Goal: Transaction & Acquisition: Purchase product/service

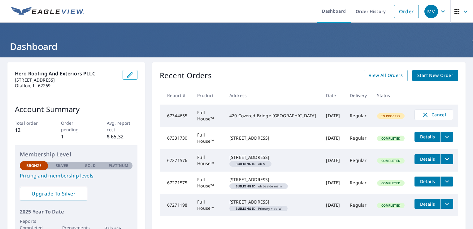
click at [419, 75] on span "Start New Order" at bounding box center [436, 76] width 36 height 8
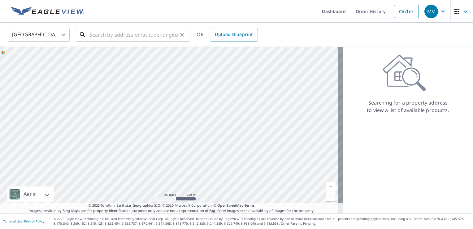
click at [98, 37] on input "text" at bounding box center [134, 34] width 88 height 17
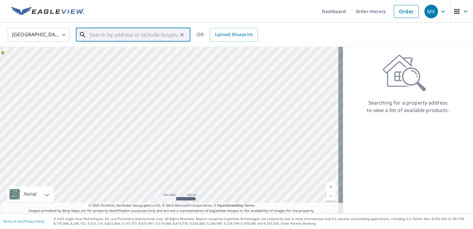
paste input "[STREET_ADDRESS][PERSON_NAME]"
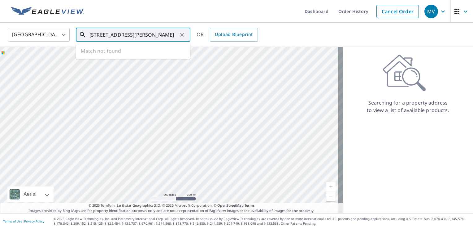
scroll to position [0, 20]
click at [114, 56] on span "[STREET_ADDRESS]" at bounding box center [136, 52] width 97 height 7
type input "[STREET_ADDRESS]"
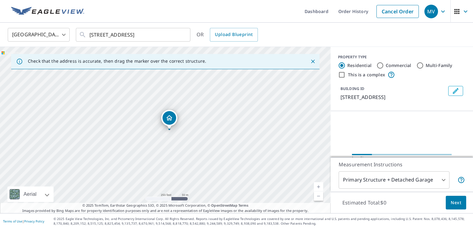
scroll to position [0, 0]
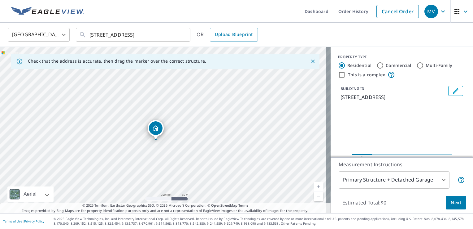
drag, startPoint x: 191, startPoint y: 130, endPoint x: 184, endPoint y: 140, distance: 12.8
click at [184, 140] on div "[STREET_ADDRESS]" at bounding box center [165, 130] width 331 height 166
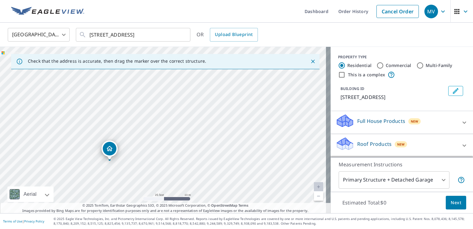
drag, startPoint x: 166, startPoint y: 108, endPoint x: 211, endPoint y: 176, distance: 81.5
click at [242, 214] on div "Dashboard Order History Cancel Order MV United States [GEOGRAPHIC_DATA] ​ [STRE…" at bounding box center [236, 114] width 473 height 229
drag, startPoint x: 134, startPoint y: 103, endPoint x: 155, endPoint y: 123, distance: 29.2
click at [134, 103] on div "[STREET_ADDRESS]" at bounding box center [165, 130] width 331 height 166
drag, startPoint x: 155, startPoint y: 123, endPoint x: 253, endPoint y: 177, distance: 111.8
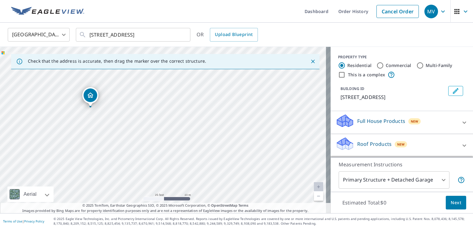
click at [253, 177] on div "[STREET_ADDRESS]" at bounding box center [165, 130] width 331 height 166
drag, startPoint x: 160, startPoint y: 115, endPoint x: 177, endPoint y: 185, distance: 72.3
click at [177, 185] on div "[STREET_ADDRESS]" at bounding box center [165, 130] width 331 height 166
drag, startPoint x: 167, startPoint y: 110, endPoint x: 176, endPoint y: 132, distance: 23.8
click at [180, 127] on div "[STREET_ADDRESS]" at bounding box center [165, 130] width 331 height 166
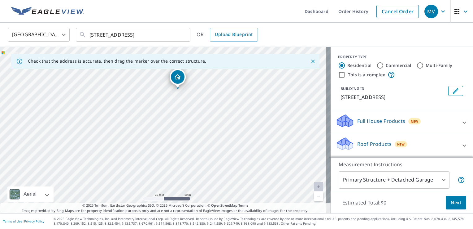
drag, startPoint x: 141, startPoint y: 194, endPoint x: 174, endPoint y: 71, distance: 126.9
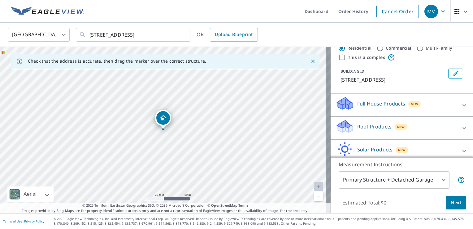
scroll to position [31, 0]
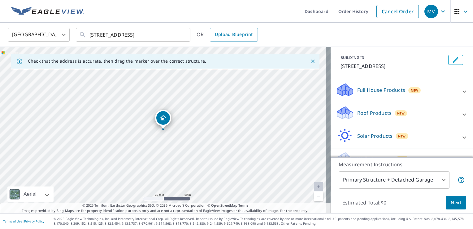
click at [381, 90] on p "Full House Products" at bounding box center [382, 89] width 48 height 7
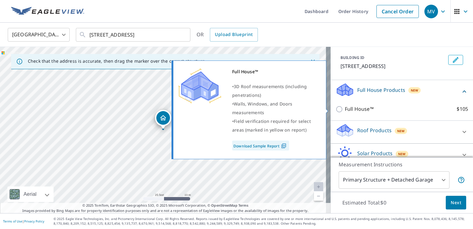
click at [336, 108] on input "Full House™ $105" at bounding box center [340, 108] width 9 height 7
checkbox input "true"
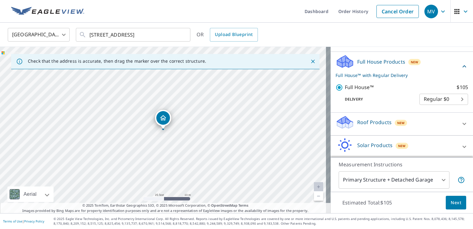
scroll to position [82, 0]
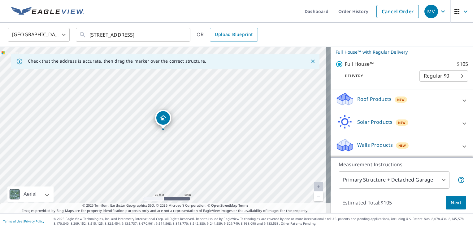
click at [424, 100] on div "Roof Products New" at bounding box center [396, 101] width 121 height 18
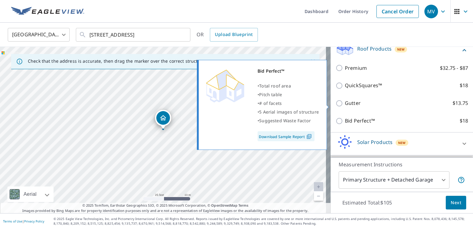
scroll to position [152, 0]
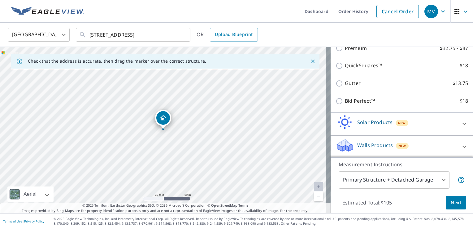
click at [374, 146] on p "Walls Products" at bounding box center [376, 144] width 36 height 7
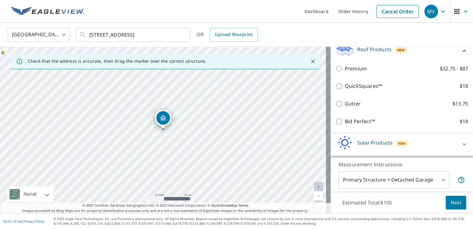
scroll to position [121, 0]
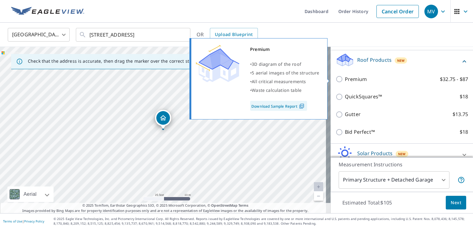
click at [336, 79] on input "Premium $32.75 - $87" at bounding box center [340, 78] width 9 height 7
checkbox input "true"
checkbox input "false"
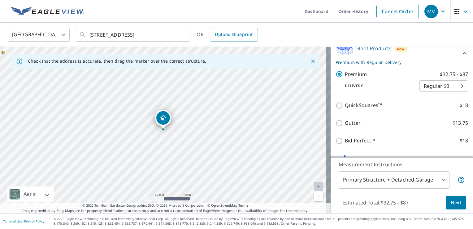
scroll to position [115, 0]
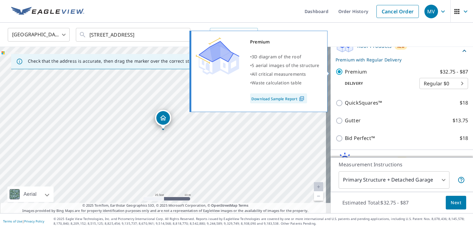
click at [336, 73] on input "Premium $32.75 - $87" at bounding box center [340, 71] width 9 height 7
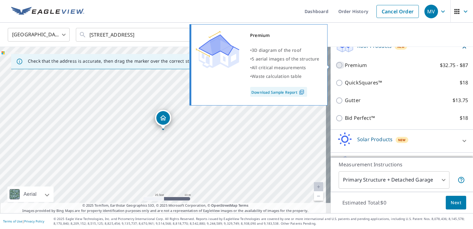
click at [337, 66] on input "Premium $32.75 - $87" at bounding box center [340, 64] width 9 height 7
checkbox input "true"
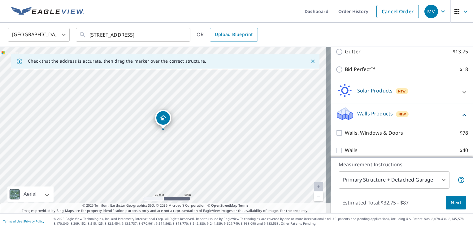
scroll to position [187, 0]
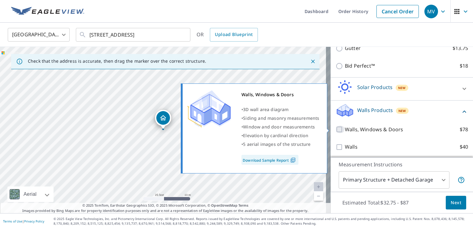
click at [336, 128] on input "Walls, Windows & Doors $78" at bounding box center [340, 128] width 9 height 7
checkbox input "true"
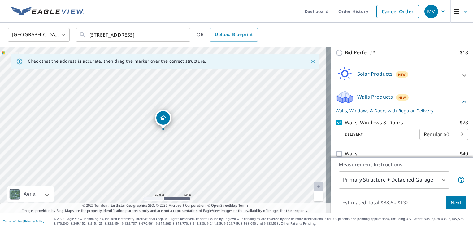
scroll to position [208, 0]
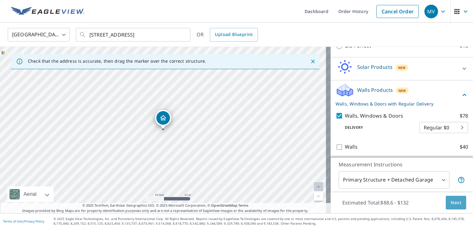
click at [451, 206] on span "Next" at bounding box center [456, 203] width 11 height 8
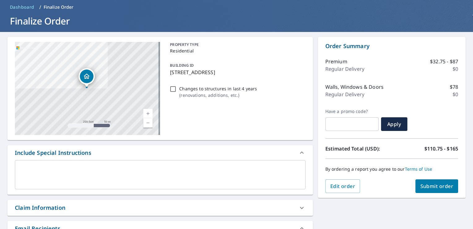
scroll to position [93, 0]
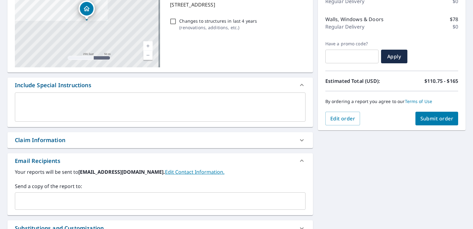
click at [421, 120] on span "Submit order" at bounding box center [437, 118] width 33 height 7
